Goal: Find specific page/section: Find specific page/section

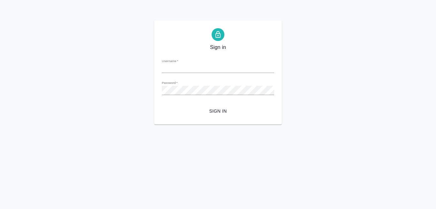
type input "n.kuzmenko@awatera.com"
click at [227, 112] on span "Sign in" at bounding box center [218, 111] width 102 height 8
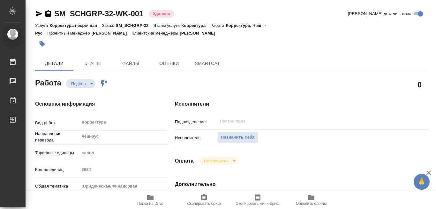
type textarea "x"
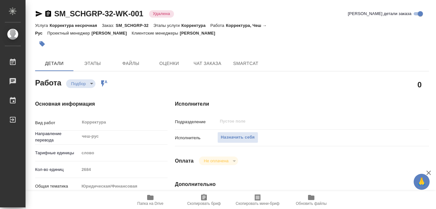
type textarea "x"
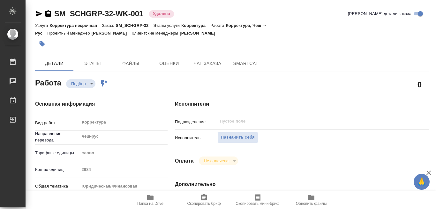
type textarea "x"
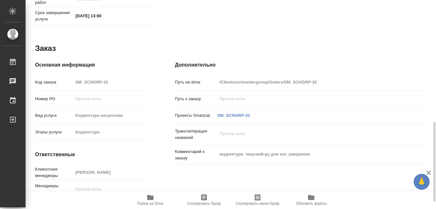
scroll to position [338, 0]
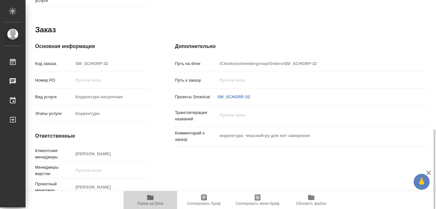
click at [150, 197] on icon "button" at bounding box center [150, 197] width 6 height 5
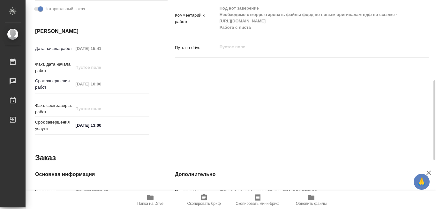
scroll to position [178, 0]
